Goal: Task Accomplishment & Management: Manage account settings

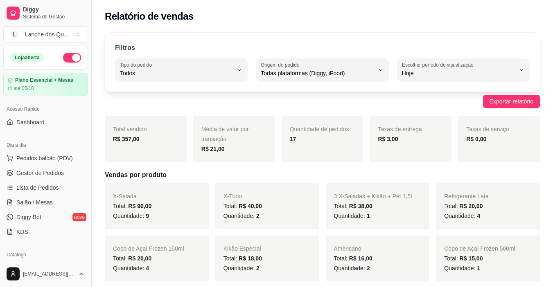
select select "ALL"
select select "0"
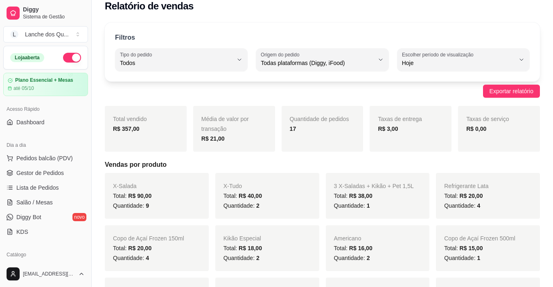
scroll to position [82, 0]
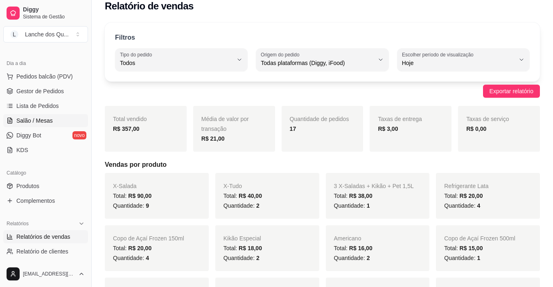
click at [34, 119] on span "Salão / Mesas" at bounding box center [34, 121] width 36 height 8
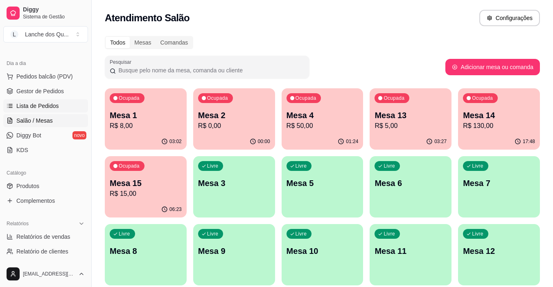
click at [46, 108] on span "Lista de Pedidos" at bounding box center [37, 106] width 43 height 8
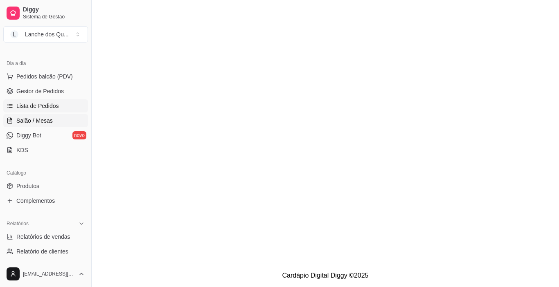
click at [43, 122] on span "Salão / Mesas" at bounding box center [34, 121] width 36 height 8
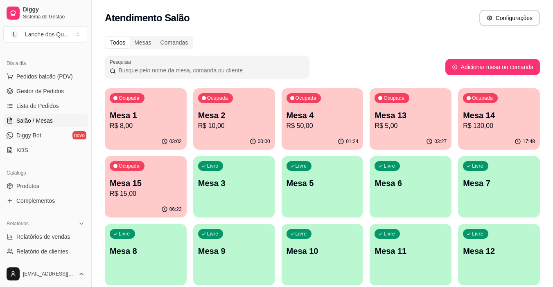
click at [307, 141] on div "01:24" at bounding box center [323, 142] width 82 height 16
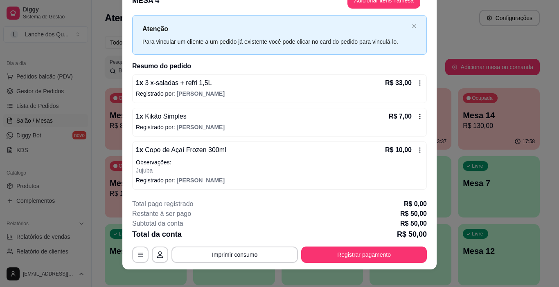
scroll to position [25, 0]
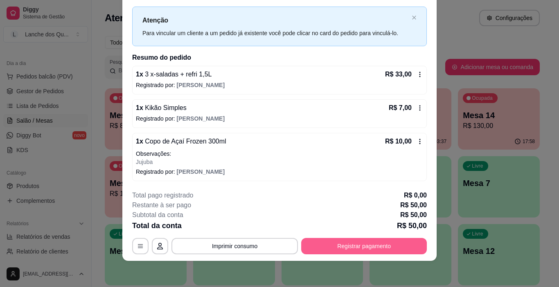
click at [366, 246] on button "Registrar pagamento" at bounding box center [364, 246] width 126 height 16
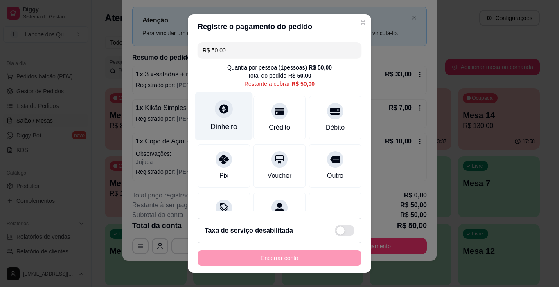
click at [228, 122] on div "Dinheiro" at bounding box center [223, 127] width 27 height 11
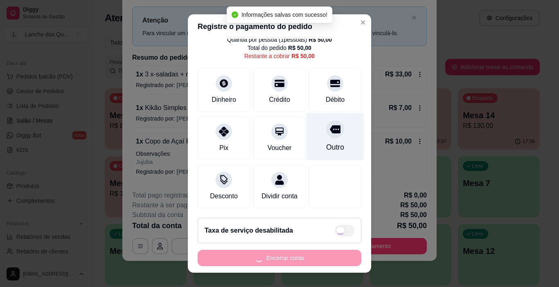
type input "R$ 0,00"
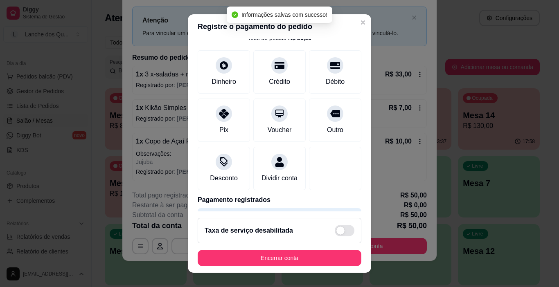
scroll to position [72, 0]
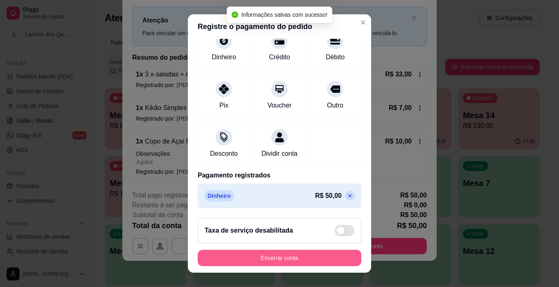
click at [303, 253] on button "Encerrar conta" at bounding box center [280, 258] width 164 height 16
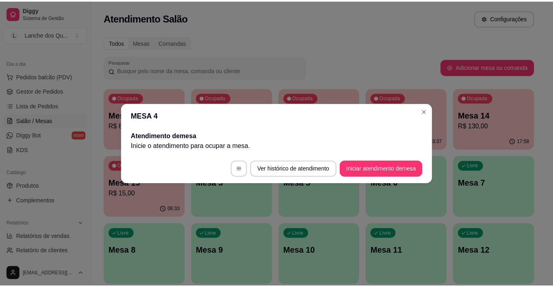
scroll to position [0, 0]
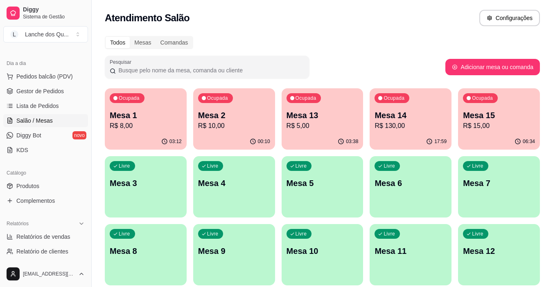
click at [323, 128] on p "R$ 5,00" at bounding box center [323, 126] width 72 height 10
click at [53, 239] on span "Relatórios de vendas" at bounding box center [43, 237] width 54 height 8
select select "ALL"
select select "0"
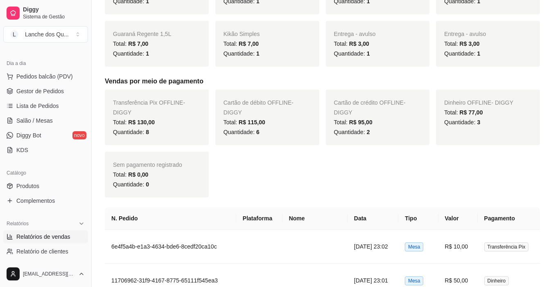
scroll to position [409, 0]
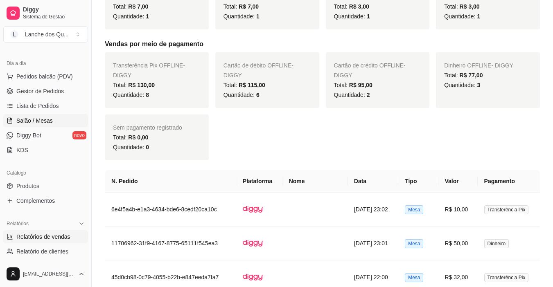
click at [32, 122] on span "Salão / Mesas" at bounding box center [34, 121] width 36 height 8
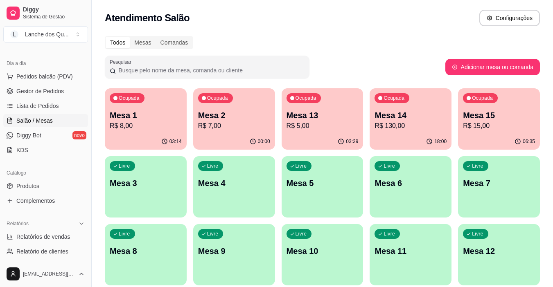
click at [130, 189] on p "Mesa 3" at bounding box center [146, 183] width 72 height 11
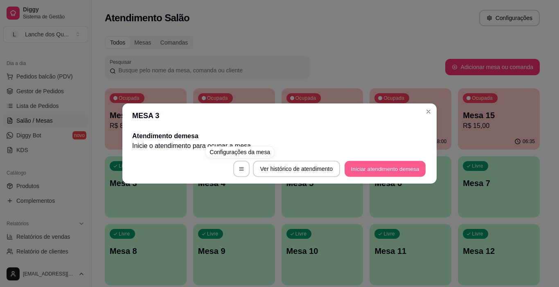
click at [375, 169] on button "Iniciar atendimento de mesa" at bounding box center [385, 169] width 81 height 16
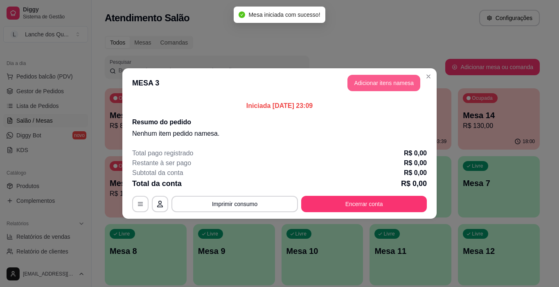
click at [408, 88] on button "Adicionar itens na mesa" at bounding box center [384, 83] width 73 height 16
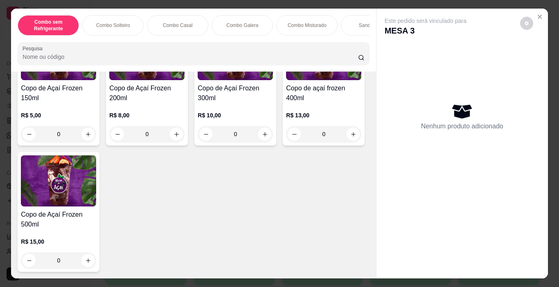
scroll to position [2825, 0]
click at [85, 138] on icon "increase-product-quantity" at bounding box center [88, 134] width 6 height 6
type input "1"
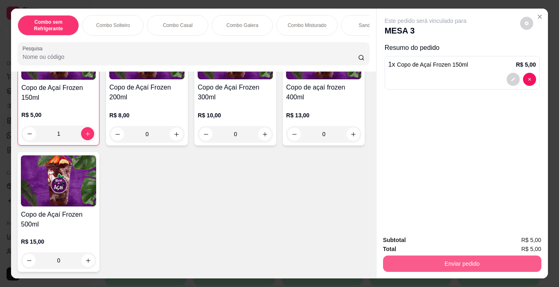
click at [438, 268] on button "Enviar pedido" at bounding box center [462, 264] width 158 height 16
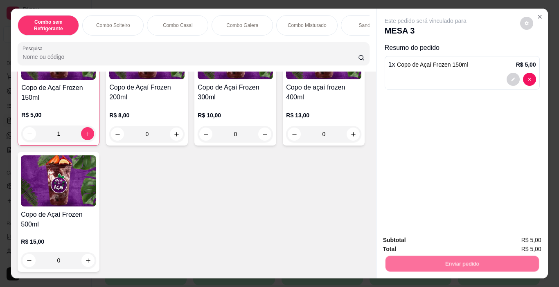
click at [419, 242] on button "Não registrar e enviar pedido" at bounding box center [435, 241] width 85 height 16
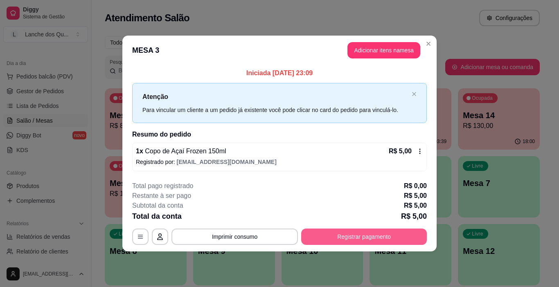
click at [353, 235] on button "Registrar pagamento" at bounding box center [364, 237] width 126 height 16
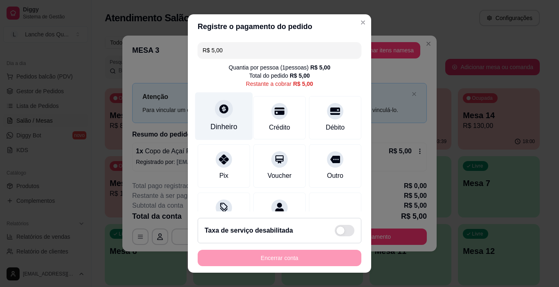
click at [227, 112] on div at bounding box center [224, 109] width 18 height 18
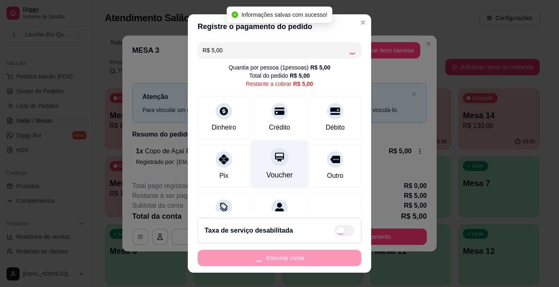
type input "R$ 0,00"
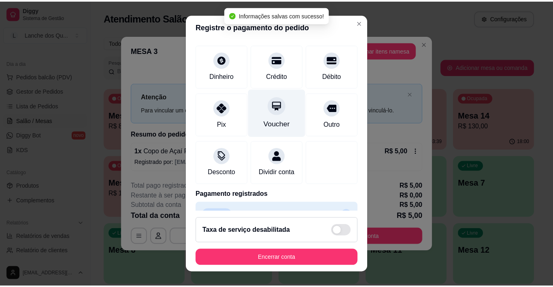
scroll to position [72, 0]
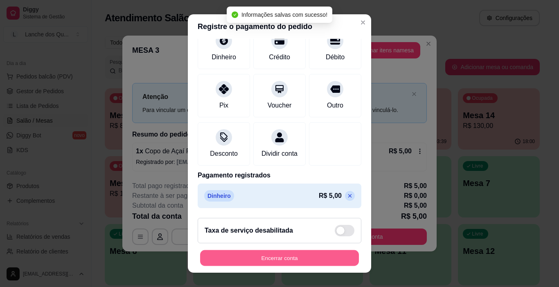
click at [300, 255] on button "Encerrar conta" at bounding box center [279, 259] width 159 height 16
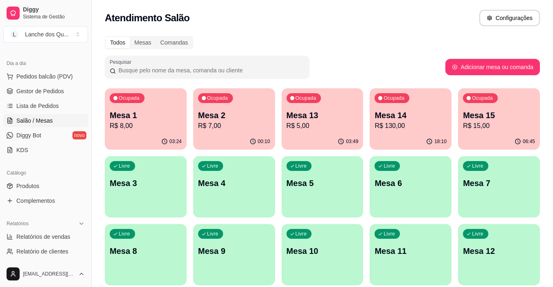
click at [157, 120] on p "Mesa 1" at bounding box center [146, 115] width 72 height 11
click at [218, 128] on p "R$ 7,00" at bounding box center [234, 126] width 72 height 10
click at [34, 234] on span "Relatórios de vendas" at bounding box center [43, 237] width 54 height 8
select select "ALL"
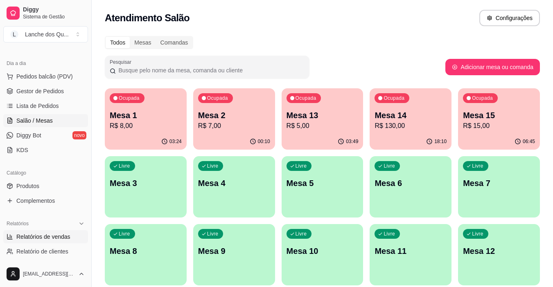
select select "0"
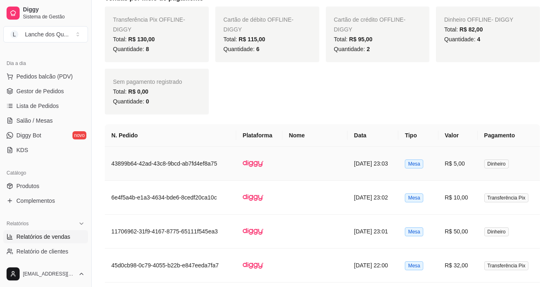
scroll to position [409, 0]
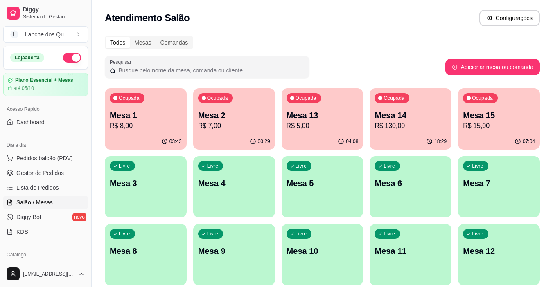
click at [159, 188] on p "Mesa 3" at bounding box center [146, 183] width 72 height 11
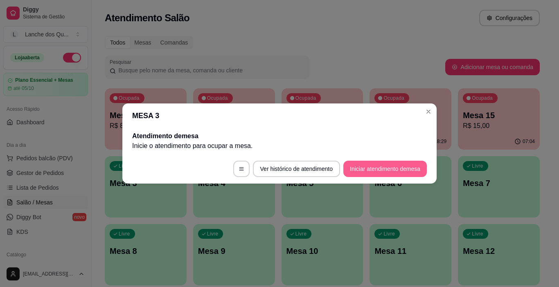
click at [380, 172] on button "Iniciar atendimento de mesa" at bounding box center [385, 169] width 84 height 16
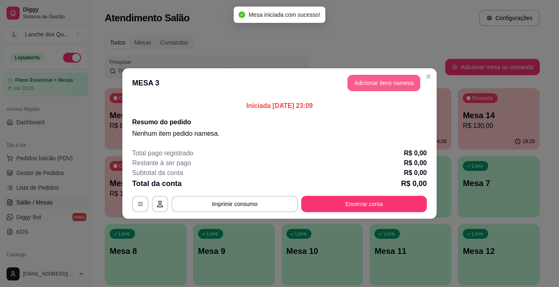
click at [399, 85] on button "Adicionar itens na mesa" at bounding box center [384, 83] width 73 height 16
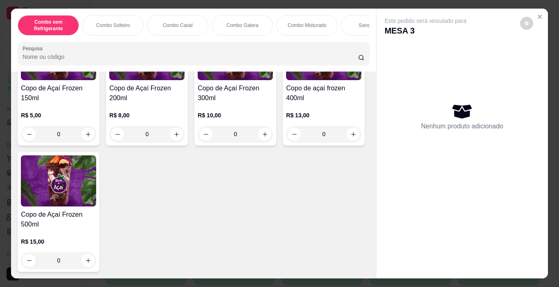
scroll to position [2579, 0]
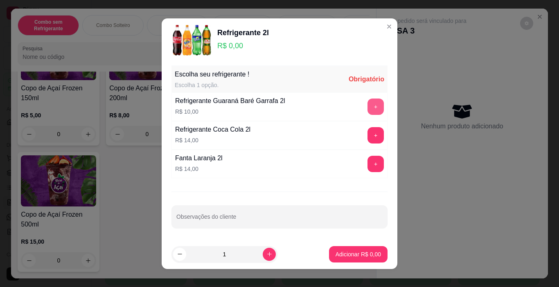
click at [369, 103] on button "+" at bounding box center [376, 107] width 16 height 16
click at [352, 250] on button "Adicionar R$ 10,00" at bounding box center [357, 254] width 60 height 16
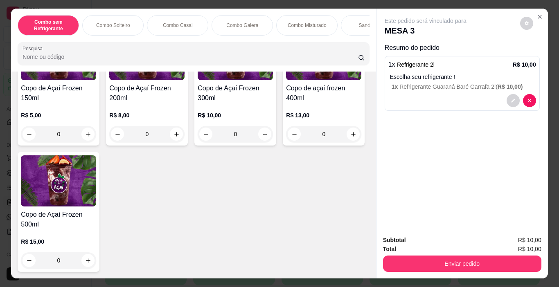
click at [443, 256] on button "Enviar pedido" at bounding box center [462, 264] width 158 height 16
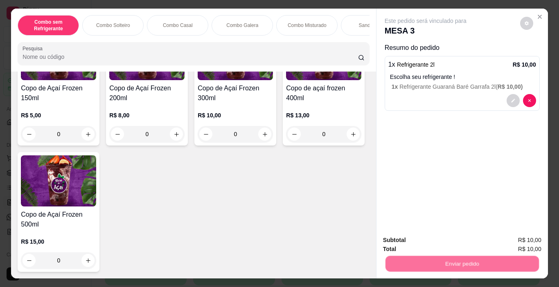
click at [432, 237] on button "Não registrar e enviar pedido" at bounding box center [435, 241] width 85 height 16
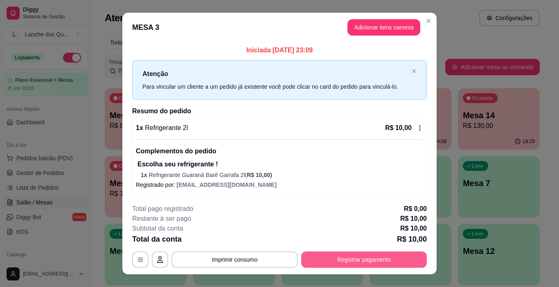
click at [378, 262] on button "Registrar pagamento" at bounding box center [364, 260] width 126 height 16
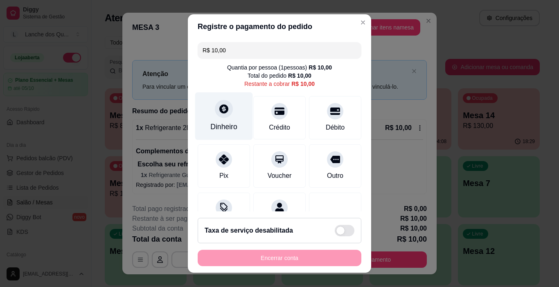
click at [225, 118] on div "Dinheiro" at bounding box center [224, 117] width 58 height 48
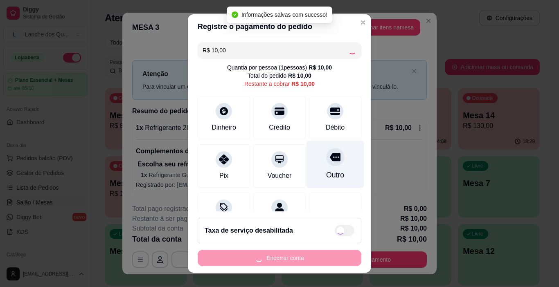
type input "R$ 0,00"
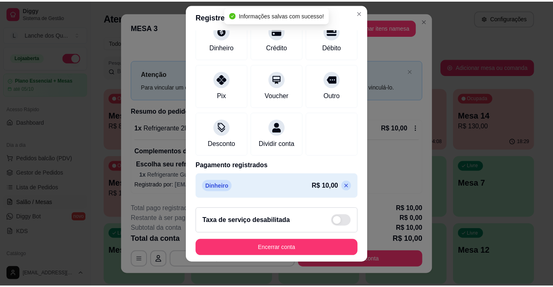
scroll to position [12, 0]
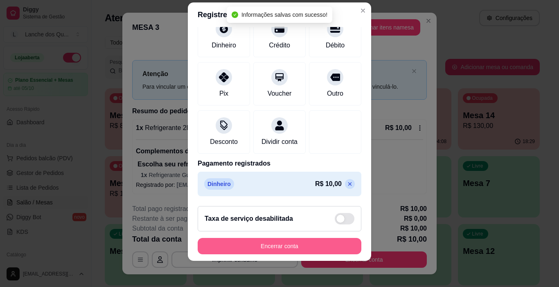
click at [328, 253] on button "Encerrar conta" at bounding box center [280, 246] width 164 height 16
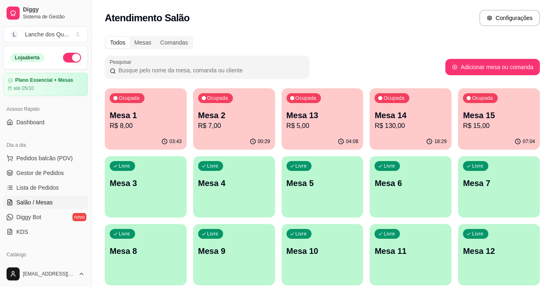
click at [130, 140] on div "03:43" at bounding box center [146, 142] width 82 height 16
click at [224, 126] on p "R$ 7,00" at bounding box center [234, 126] width 72 height 10
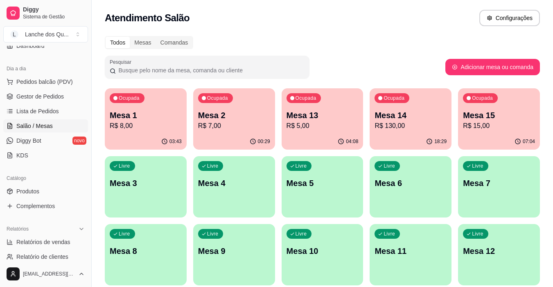
scroll to position [82, 0]
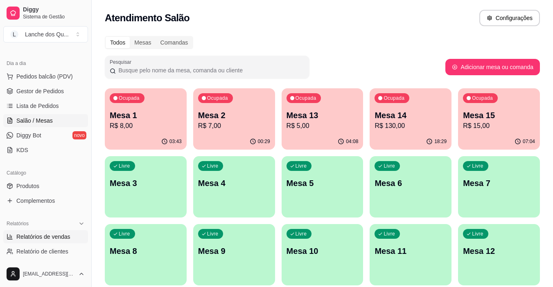
click at [52, 234] on span "Relatórios de vendas" at bounding box center [43, 237] width 54 height 8
select select "ALL"
select select "0"
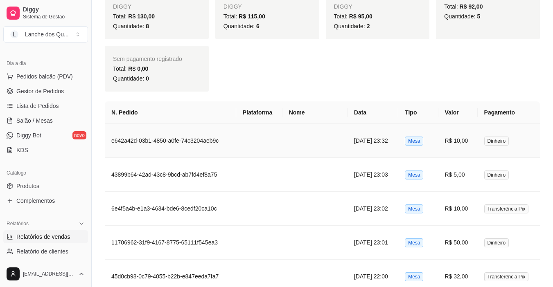
scroll to position [532, 0]
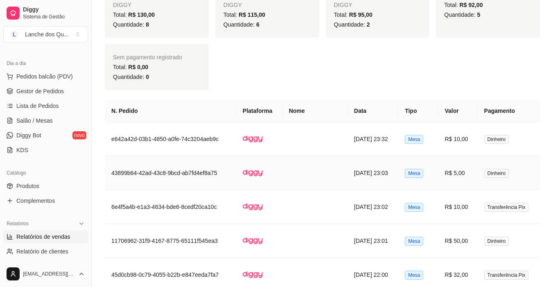
click at [463, 172] on td "R$ 5,00" at bounding box center [457, 173] width 39 height 34
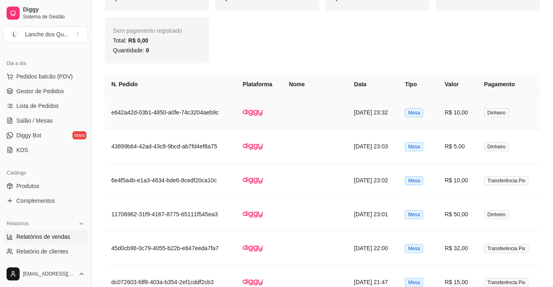
scroll to position [573, 0]
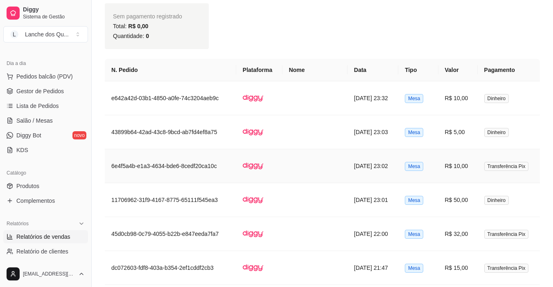
click at [459, 165] on td "R$ 10,00" at bounding box center [457, 166] width 39 height 34
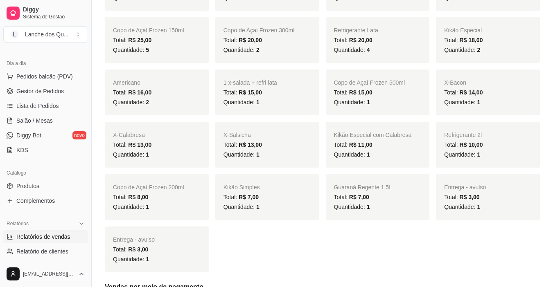
scroll to position [82, 0]
